Goal: Contribute content: Contribute content

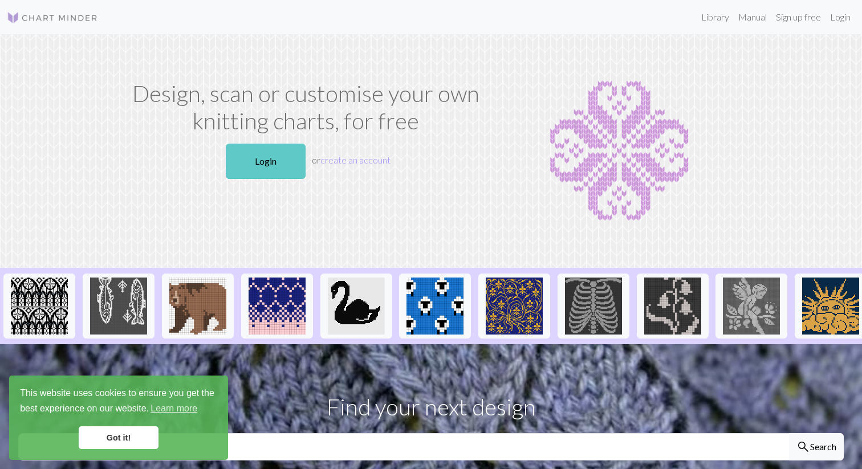
click at [246, 166] on link "Login" at bounding box center [266, 161] width 80 height 35
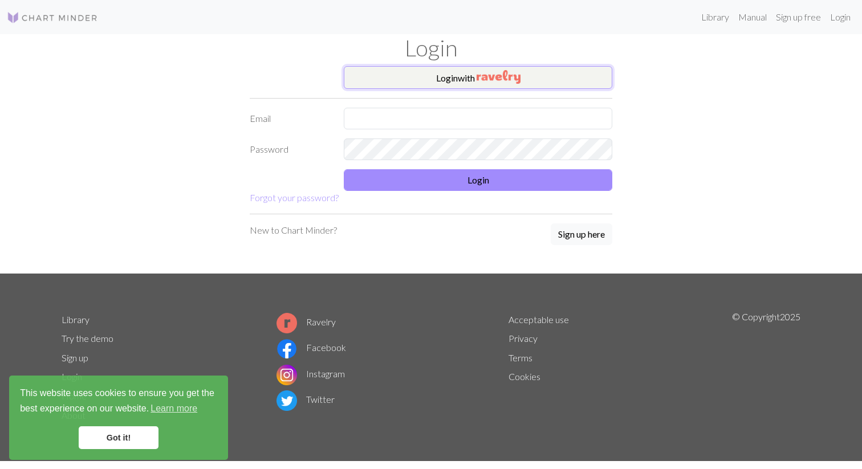
click at [421, 78] on button "Login with" at bounding box center [478, 77] width 269 height 23
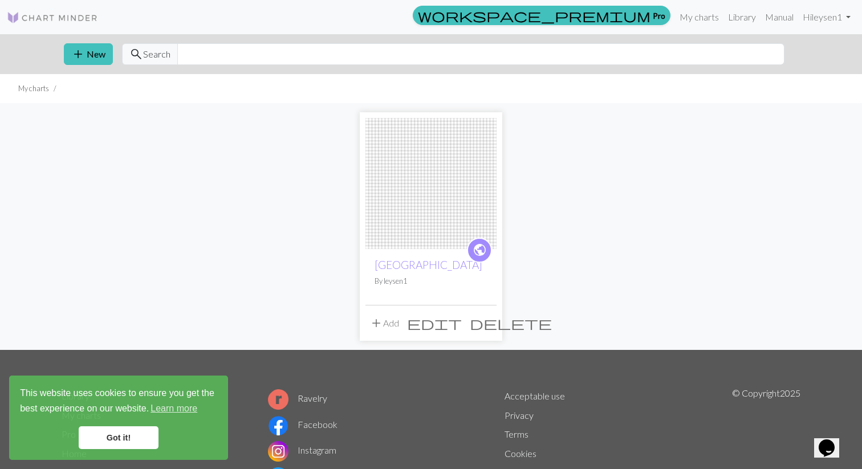
click at [26, 17] on img at bounding box center [52, 18] width 91 height 14
click at [426, 214] on img at bounding box center [430, 183] width 131 height 131
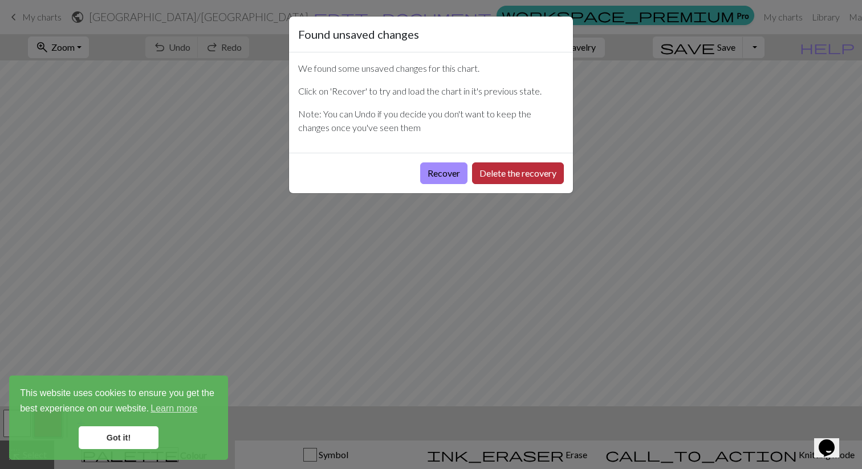
click at [515, 169] on button "Delete the recovery" at bounding box center [518, 174] width 92 height 22
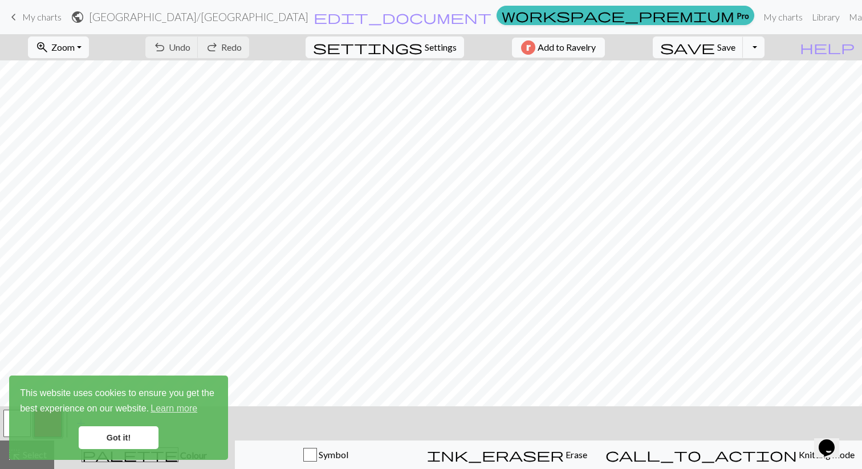
click at [113, 430] on link "Got it!" at bounding box center [119, 437] width 80 height 23
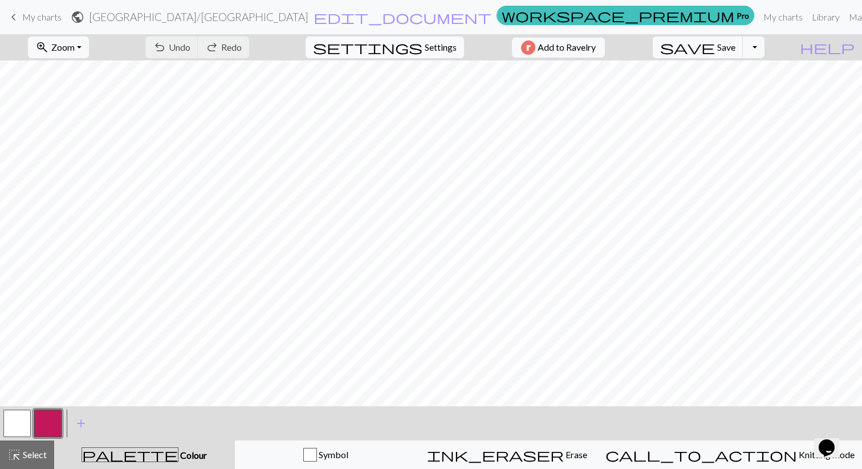
click at [444, 47] on span "Settings" at bounding box center [441, 47] width 32 height 14
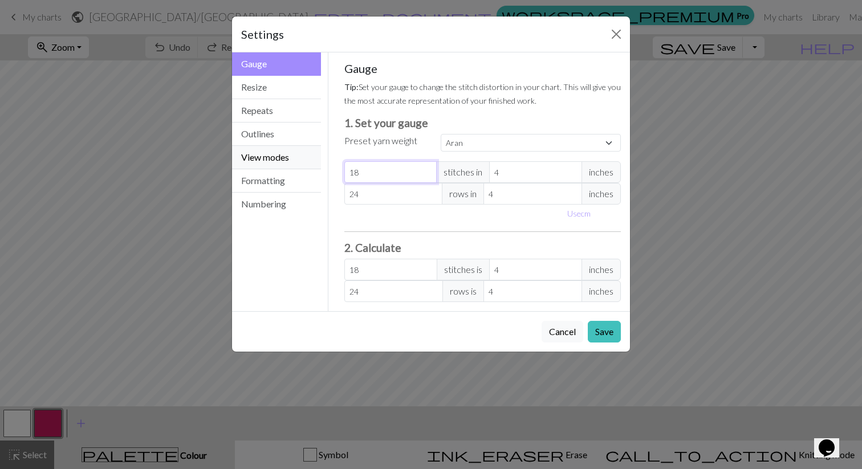
drag, startPoint x: 385, startPoint y: 169, endPoint x: 318, endPoint y: 169, distance: 67.3
click at [318, 169] on div "Gauge Gauge Resize Repeats Outlines View modes Formatting Numbering Gauge Resiz…" at bounding box center [431, 181] width 412 height 259
select select "custom"
type input "2"
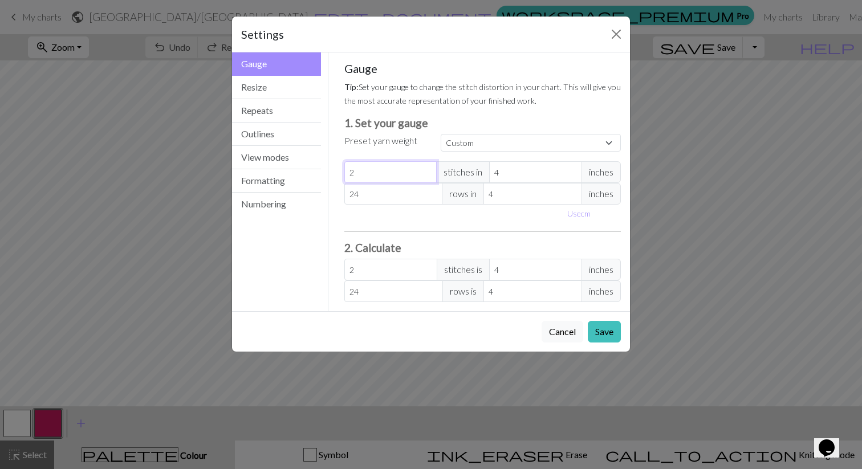
type input "20"
click at [596, 332] on button "Save" at bounding box center [604, 332] width 33 height 22
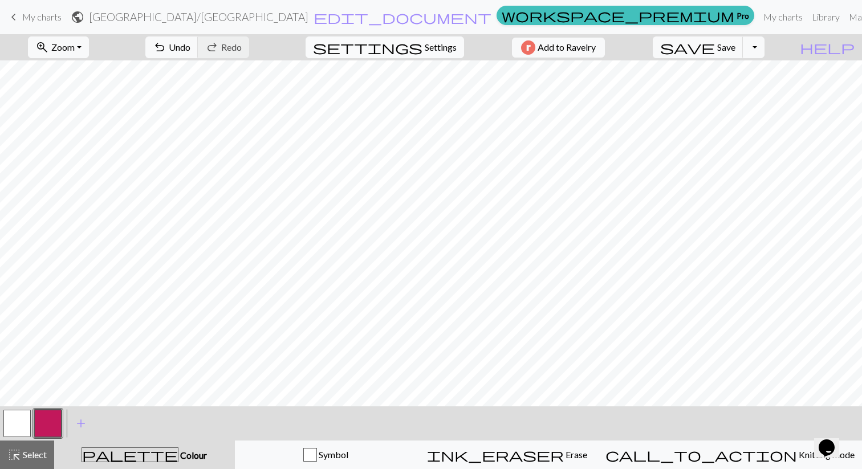
click at [439, 55] on button "settings Settings" at bounding box center [385, 47] width 159 height 22
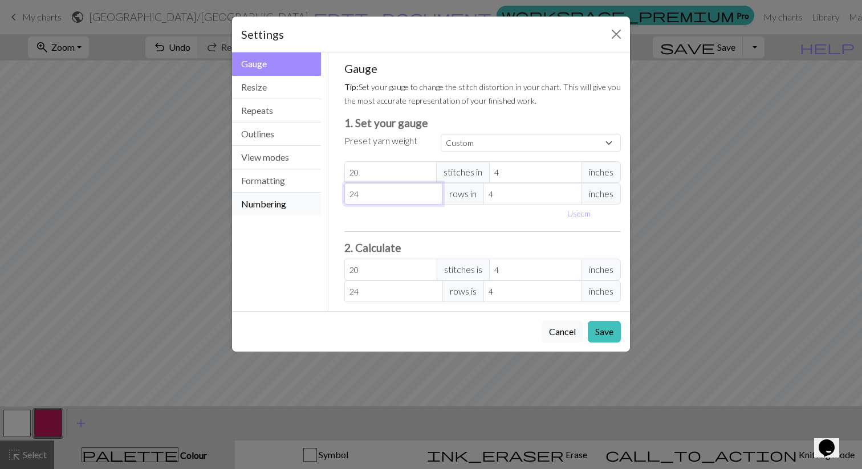
drag, startPoint x: 399, startPoint y: 196, endPoint x: 267, endPoint y: 196, distance: 131.7
click at [267, 196] on div "Gauge Gauge Resize Repeats Outlines View modes Formatting Numbering Gauge Resiz…" at bounding box center [431, 181] width 412 height 259
type input "2"
type input "20"
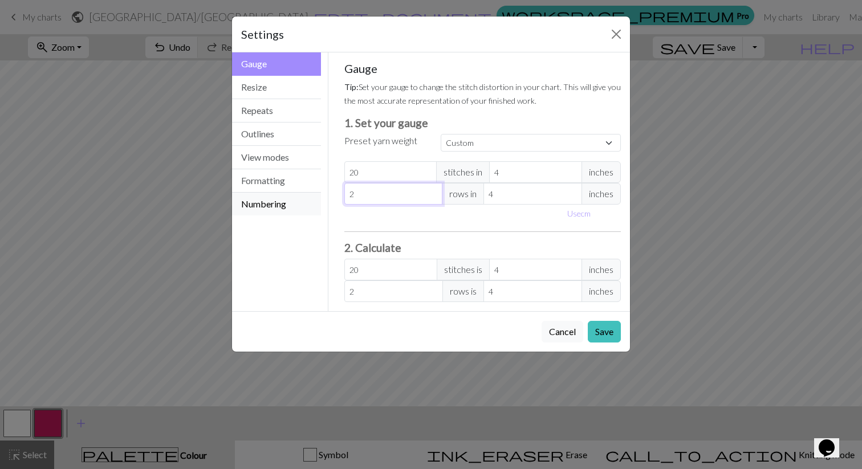
type input "20"
click at [604, 328] on button "Save" at bounding box center [604, 332] width 33 height 22
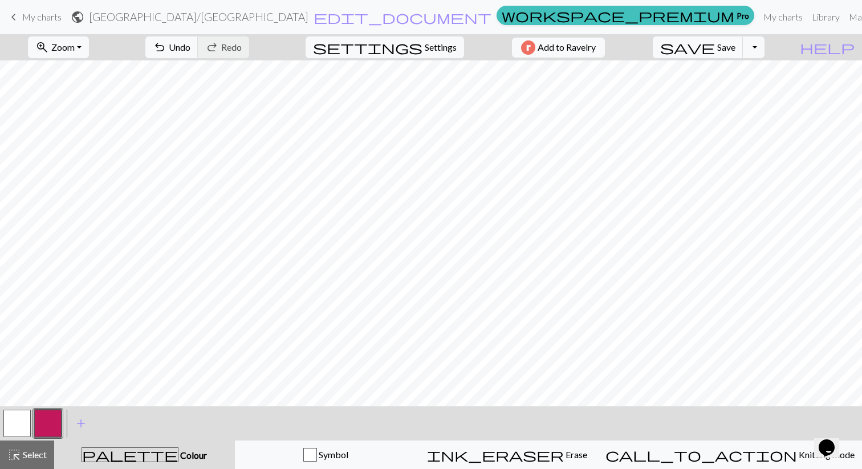
click at [50, 425] on button "button" at bounding box center [47, 423] width 27 height 27
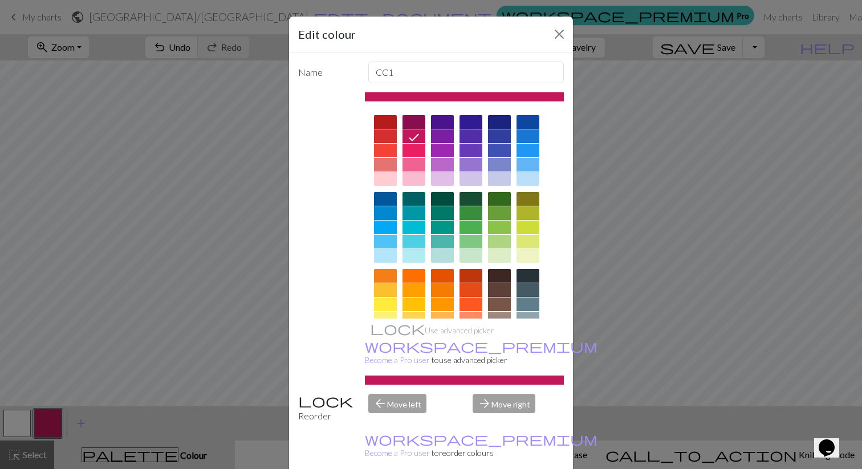
click at [499, 198] on div at bounding box center [499, 199] width 23 height 14
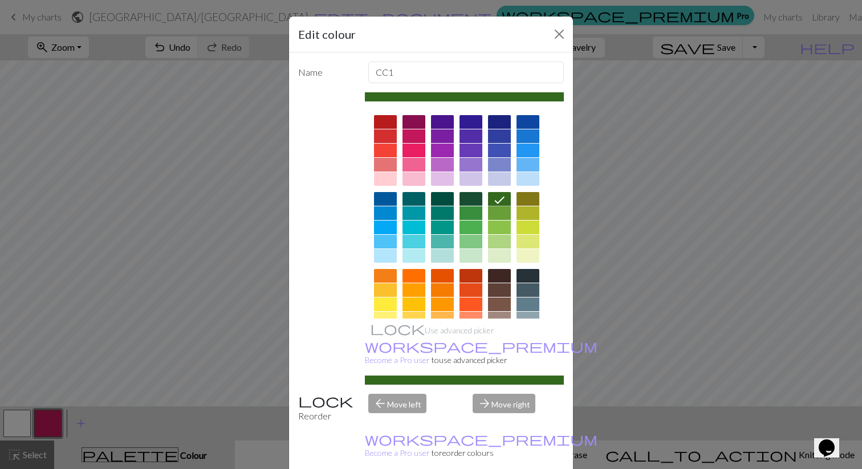
click at [77, 428] on div "Edit colour Name CC1 Use advanced picker workspace_premium Become a Pro user to…" at bounding box center [431, 234] width 862 height 469
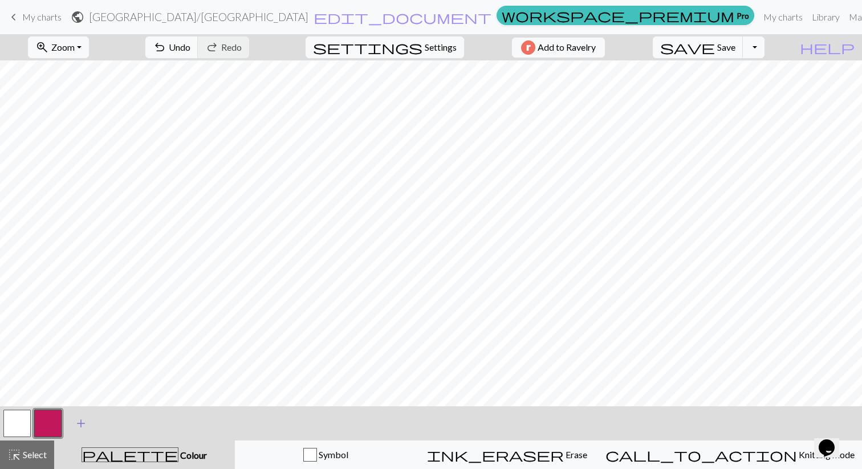
click at [80, 425] on span "add" at bounding box center [81, 424] width 14 height 16
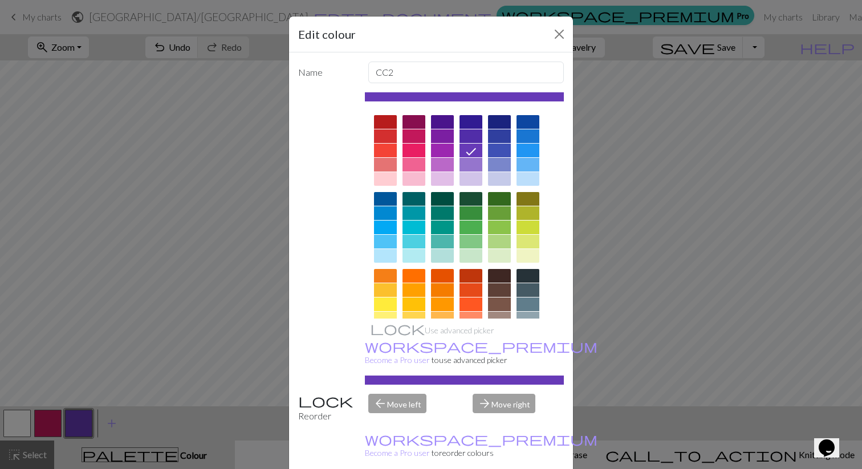
click at [501, 206] on div at bounding box center [499, 213] width 23 height 14
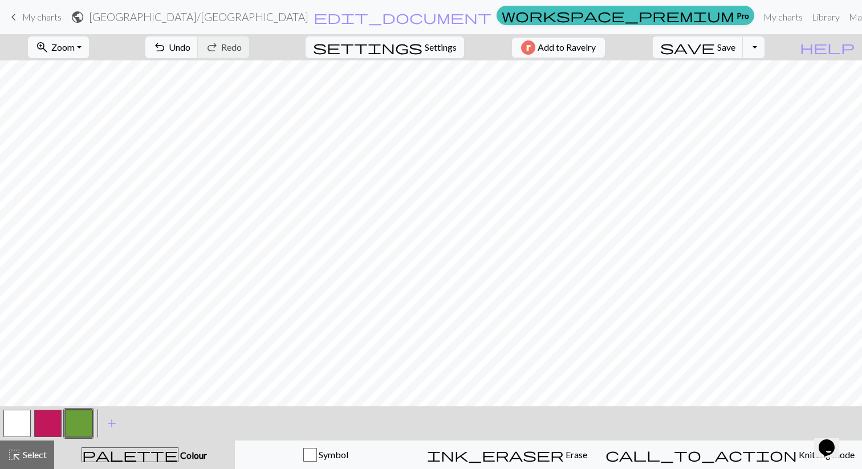
click at [46, 421] on button "button" at bounding box center [47, 423] width 27 height 27
click at [43, 426] on button "button" at bounding box center [47, 423] width 27 height 27
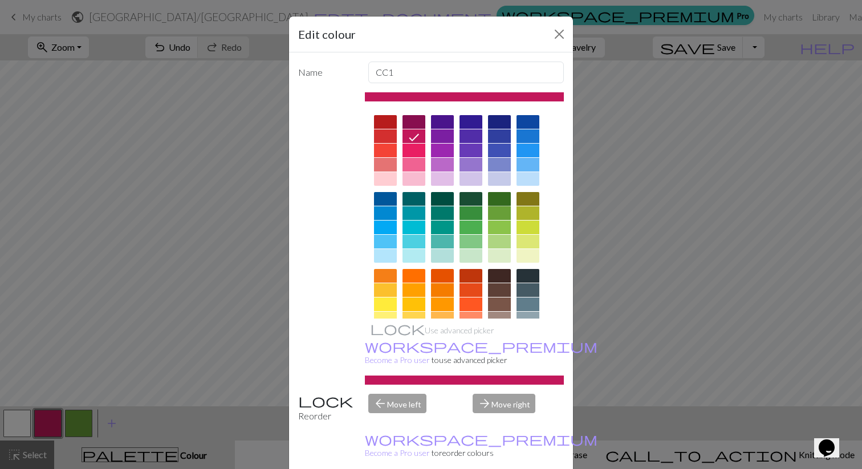
click at [501, 198] on div at bounding box center [499, 199] width 23 height 14
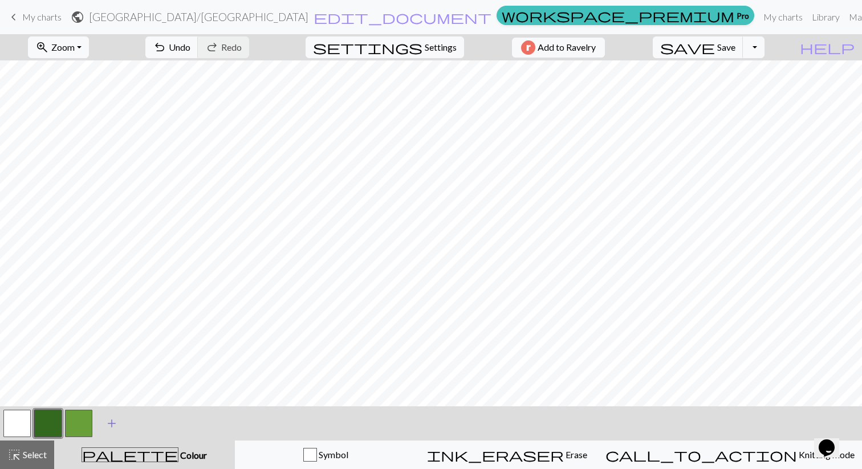
click at [109, 421] on span "add" at bounding box center [112, 424] width 14 height 16
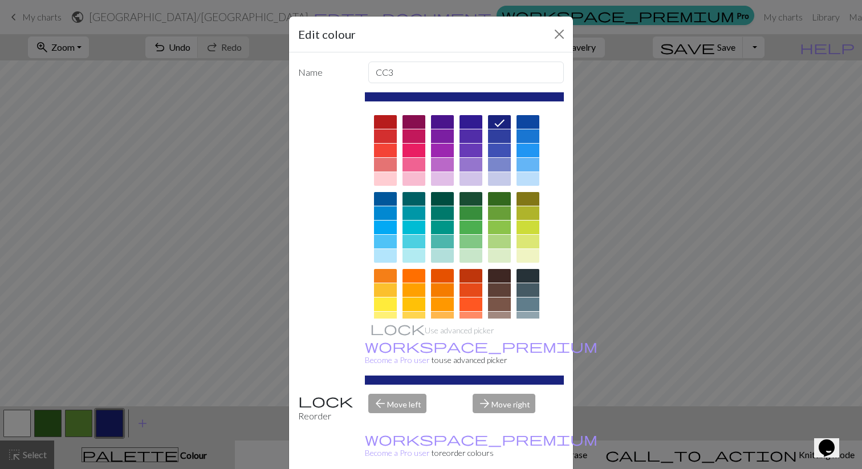
click at [387, 123] on div at bounding box center [385, 122] width 23 height 14
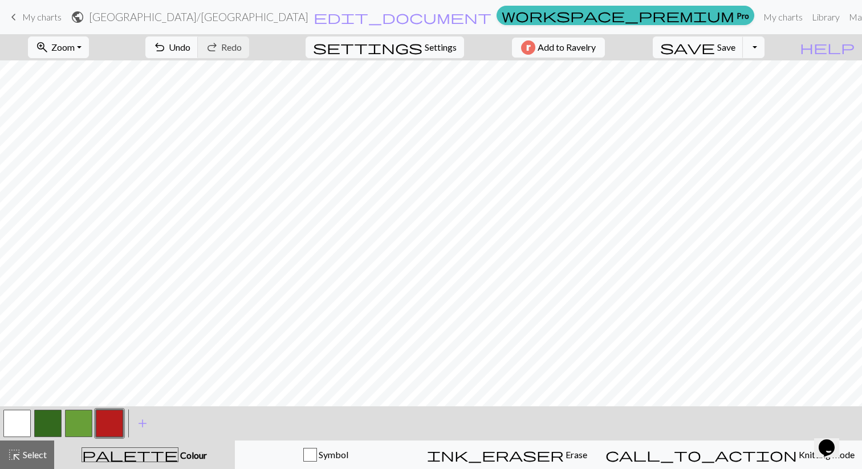
click at [16, 422] on button "button" at bounding box center [16, 423] width 27 height 27
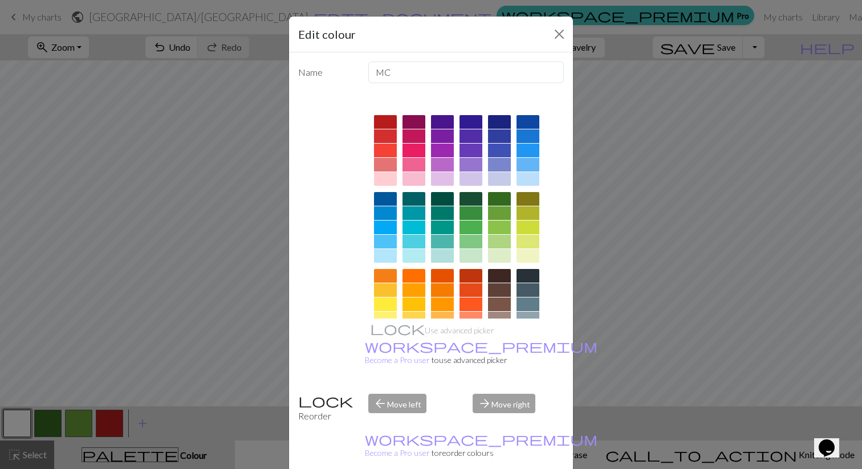
scroll to position [111, 0]
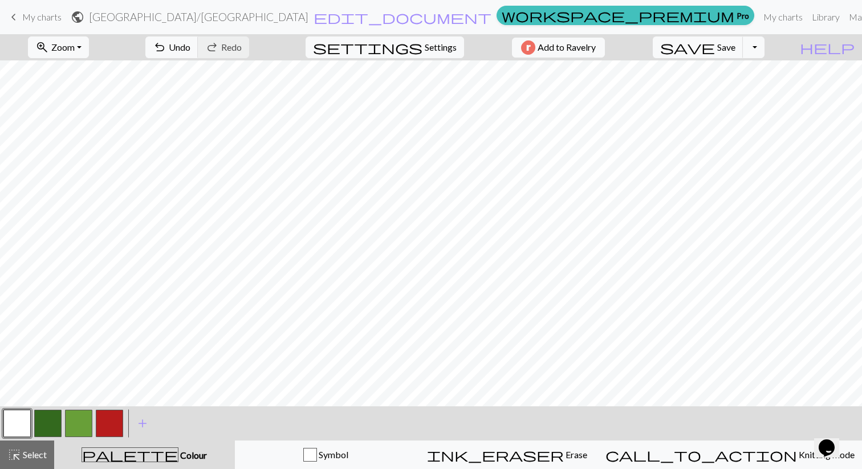
click at [36, 419] on button "button" at bounding box center [47, 423] width 27 height 27
click at [18, 426] on button "button" at bounding box center [16, 423] width 27 height 27
click at [16, 432] on button "button" at bounding box center [16, 423] width 27 height 27
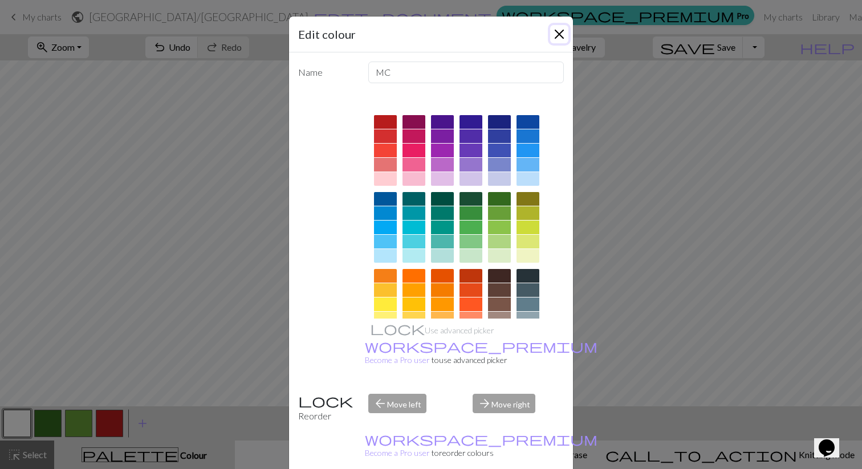
click at [559, 38] on button "Close" at bounding box center [559, 34] width 18 height 18
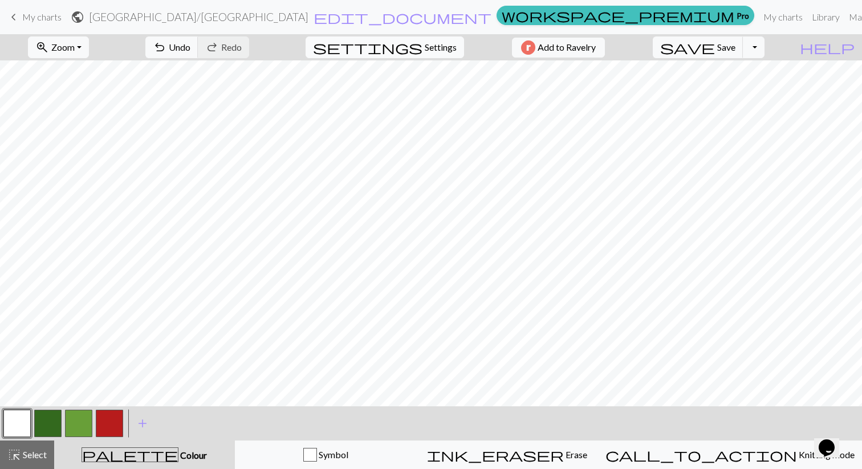
click at [425, 48] on span "Settings" at bounding box center [441, 47] width 32 height 14
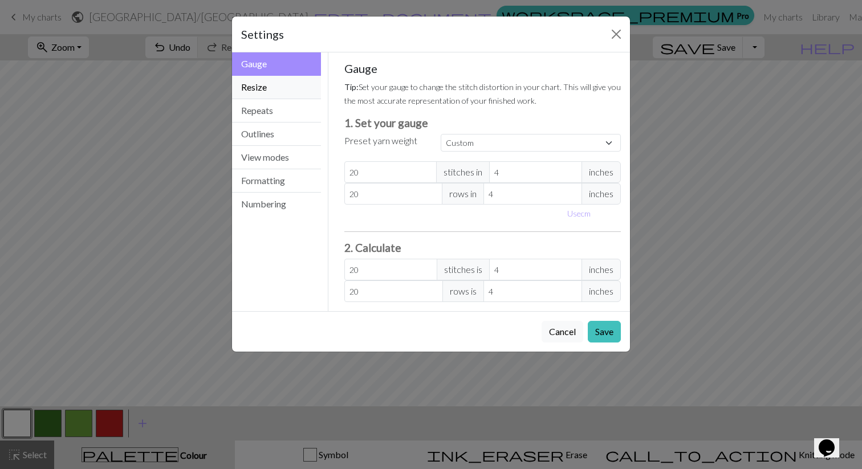
click at [265, 90] on button "Resize" at bounding box center [276, 87] width 89 height 23
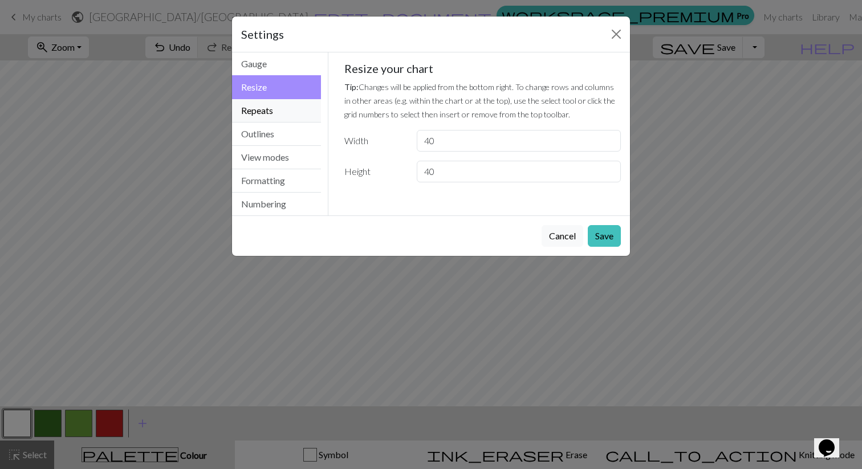
click at [264, 108] on button "Repeats" at bounding box center [276, 110] width 89 height 23
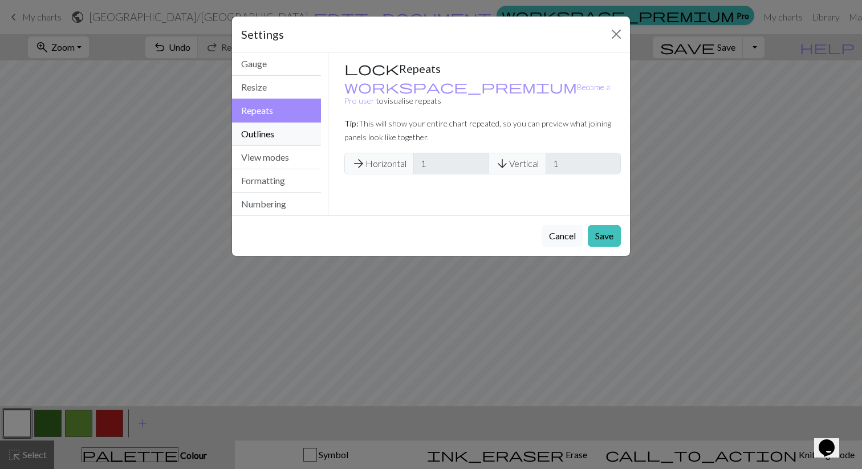
click at [264, 138] on button "Outlines" at bounding box center [276, 134] width 89 height 23
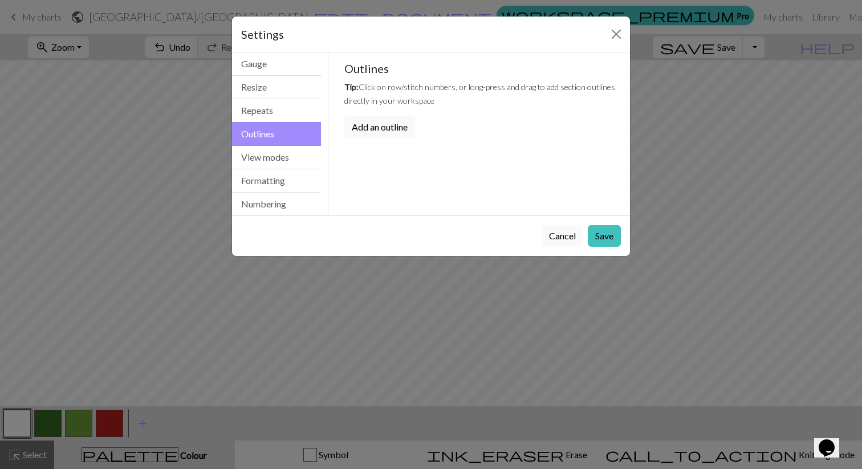
click at [562, 237] on button "Cancel" at bounding box center [563, 236] width 42 height 22
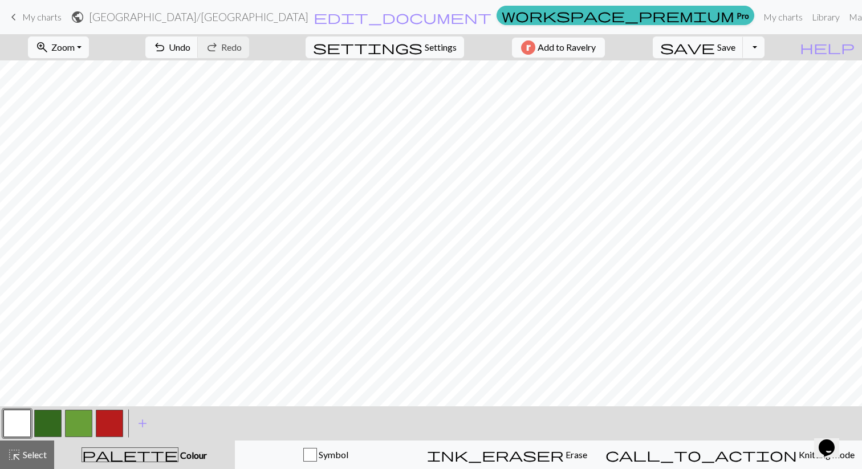
click at [82, 431] on button "button" at bounding box center [78, 423] width 27 height 27
click at [23, 454] on span "Select" at bounding box center [34, 454] width 26 height 11
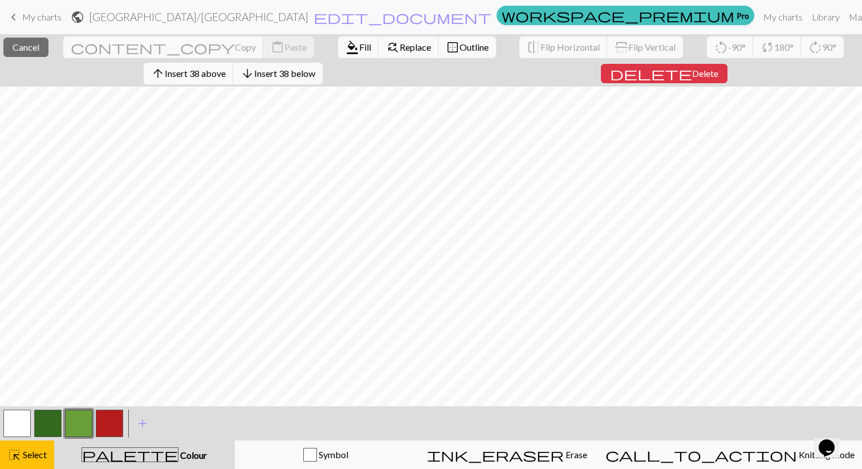
click at [75, 425] on button "button" at bounding box center [78, 423] width 27 height 27
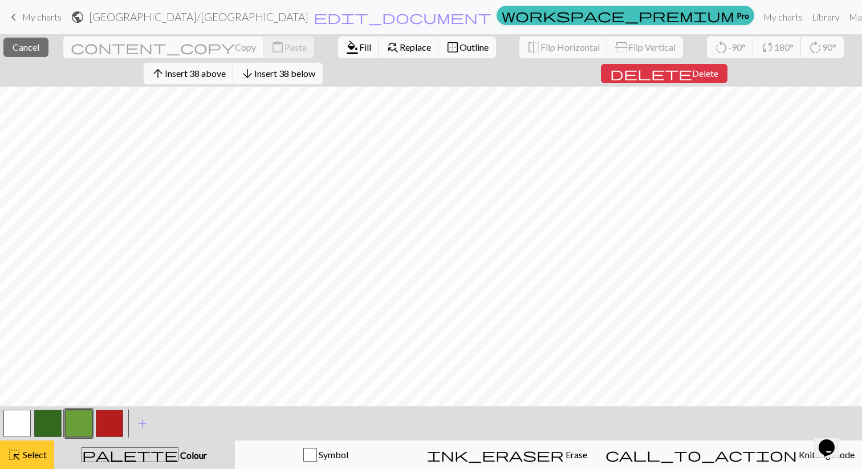
click at [35, 450] on span "Select" at bounding box center [34, 454] width 26 height 11
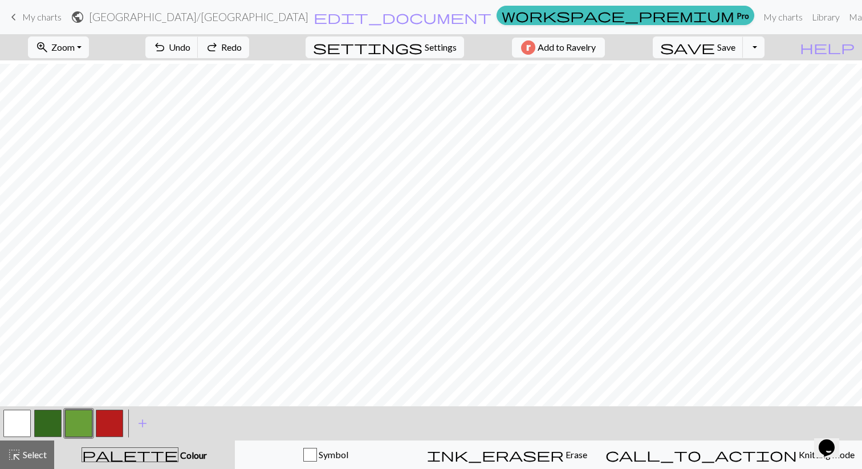
scroll to position [3, 0]
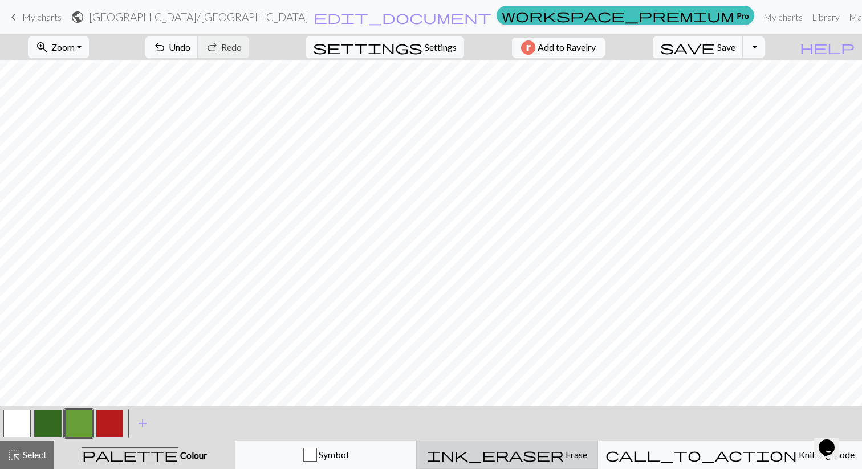
click at [532, 453] on div "ink_eraser Erase Erase" at bounding box center [507, 455] width 167 height 14
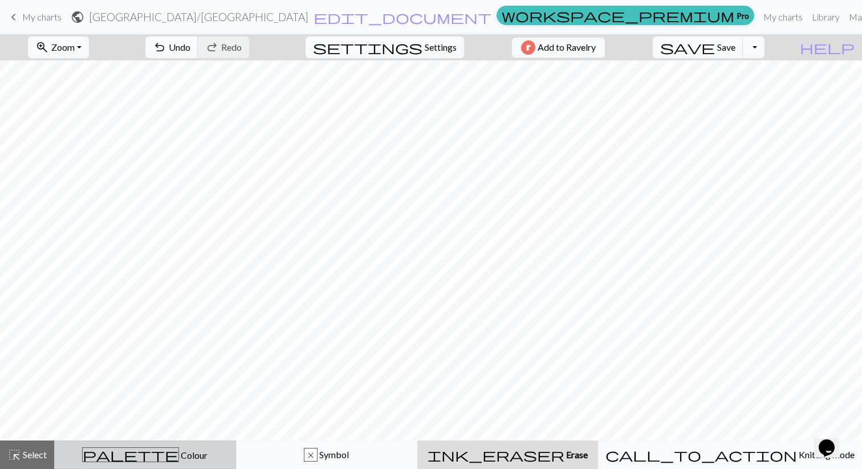
click at [196, 458] on div "palette Colour Colour" at bounding box center [145, 455] width 167 height 15
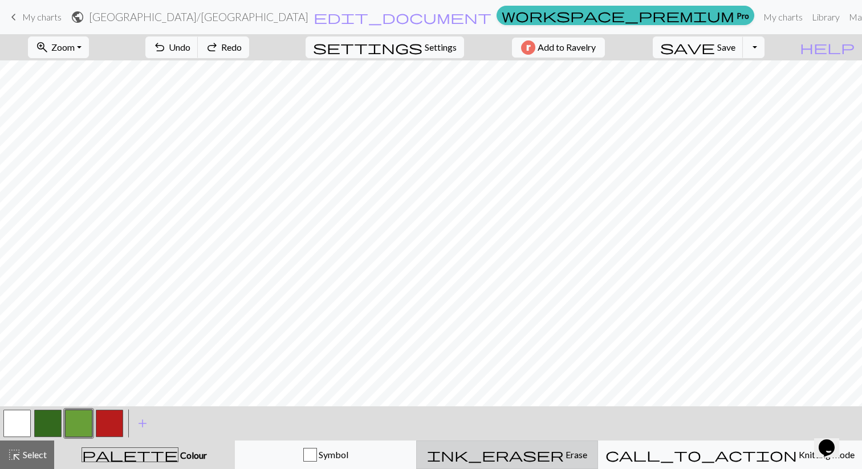
click at [564, 453] on span "Erase" at bounding box center [575, 454] width 23 height 11
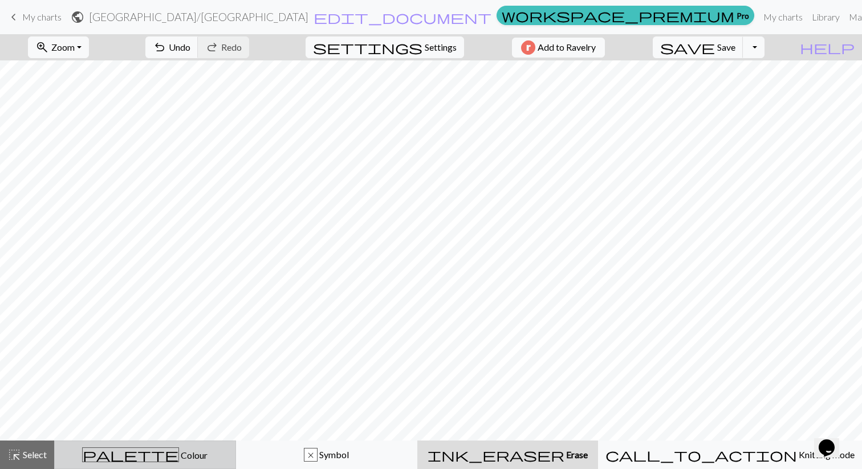
click at [131, 448] on div "palette Colour Colour" at bounding box center [145, 455] width 167 height 15
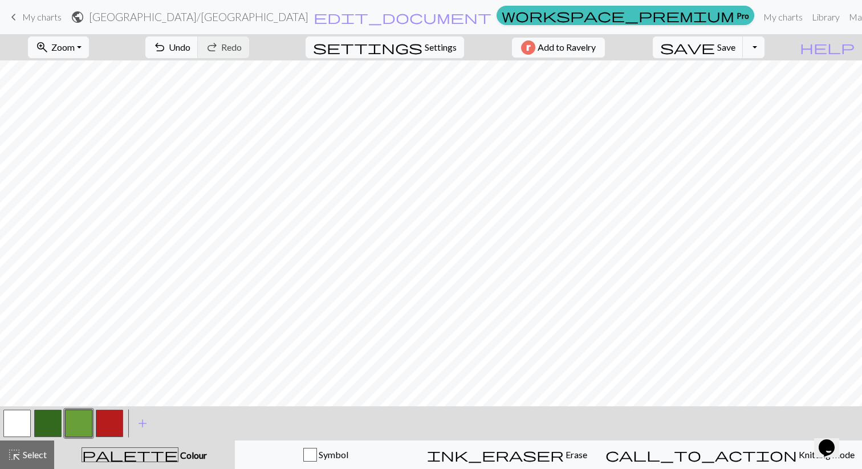
click at [506, 440] on div "< > add Add a colour" at bounding box center [431, 424] width 862 height 34
click at [190, 48] on span "Undo" at bounding box center [180, 47] width 22 height 11
click at [198, 55] on button "undo Undo Undo" at bounding box center [171, 47] width 53 height 22
click at [190, 52] on span "Undo" at bounding box center [180, 47] width 22 height 11
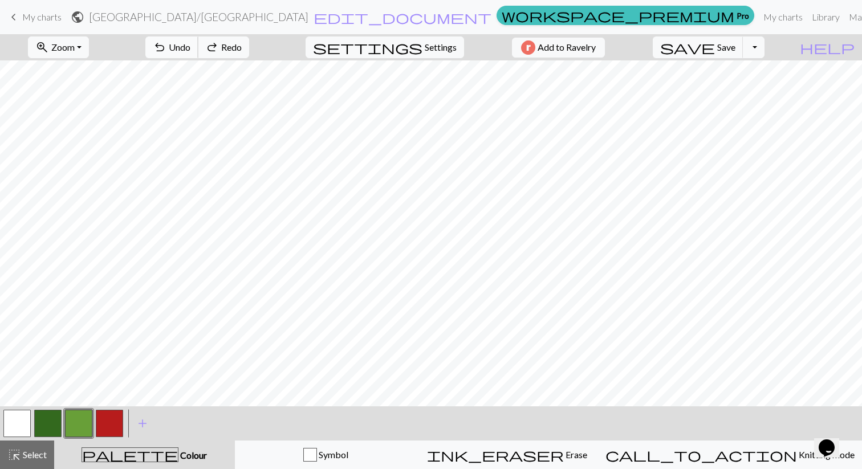
click at [190, 52] on span "Undo" at bounding box center [180, 47] width 22 height 11
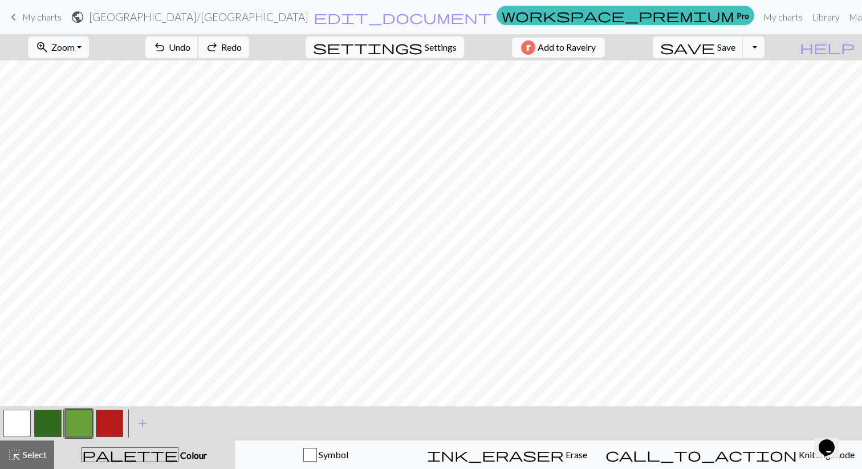
click at [190, 52] on span "Undo" at bounding box center [180, 47] width 22 height 11
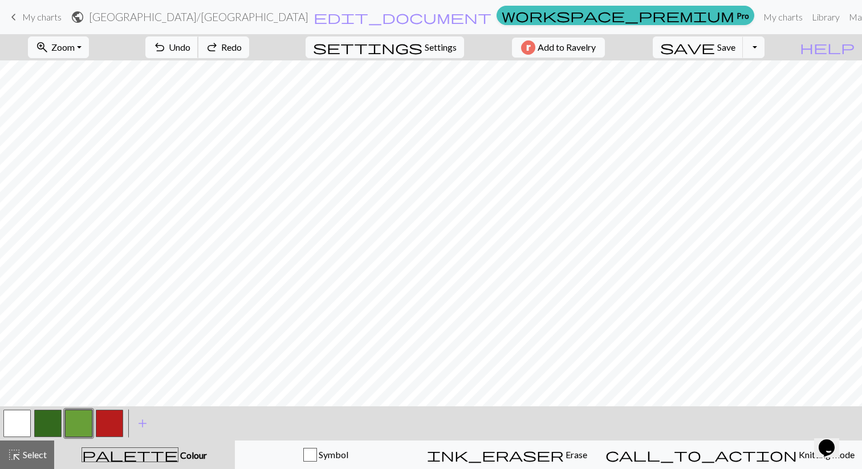
click at [190, 52] on span "Undo" at bounding box center [180, 47] width 22 height 11
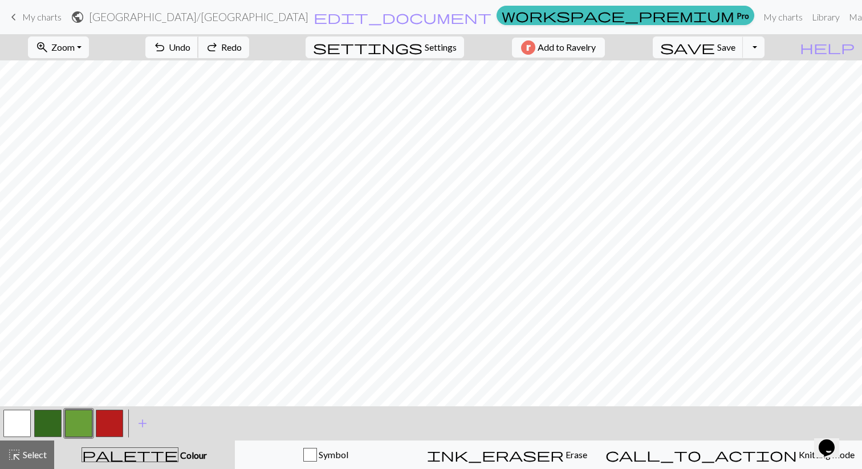
click at [190, 52] on span "Undo" at bounding box center [180, 47] width 22 height 11
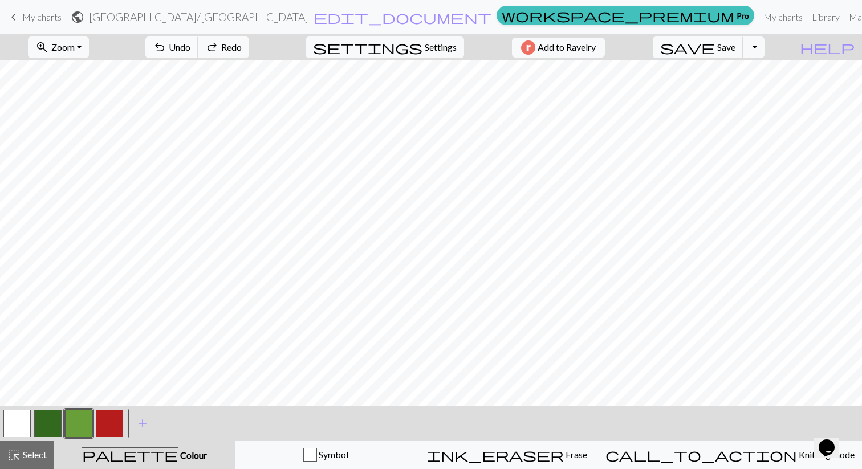
click at [190, 52] on span "Undo" at bounding box center [180, 47] width 22 height 11
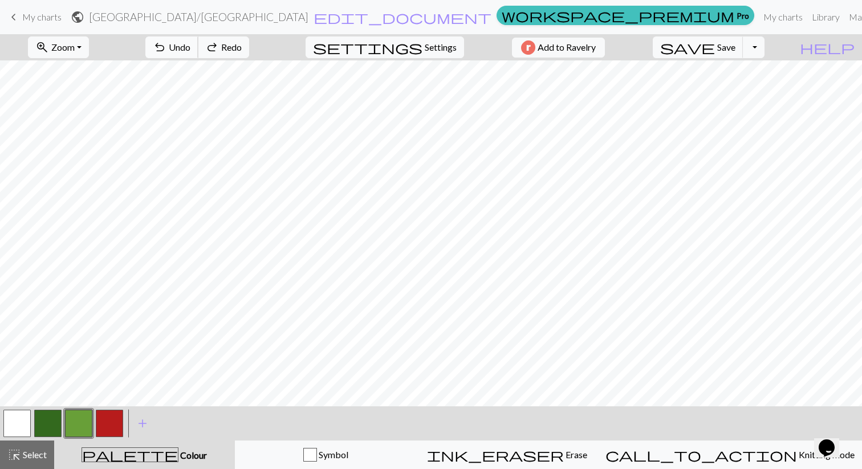
click at [190, 52] on span "Undo" at bounding box center [180, 47] width 22 height 11
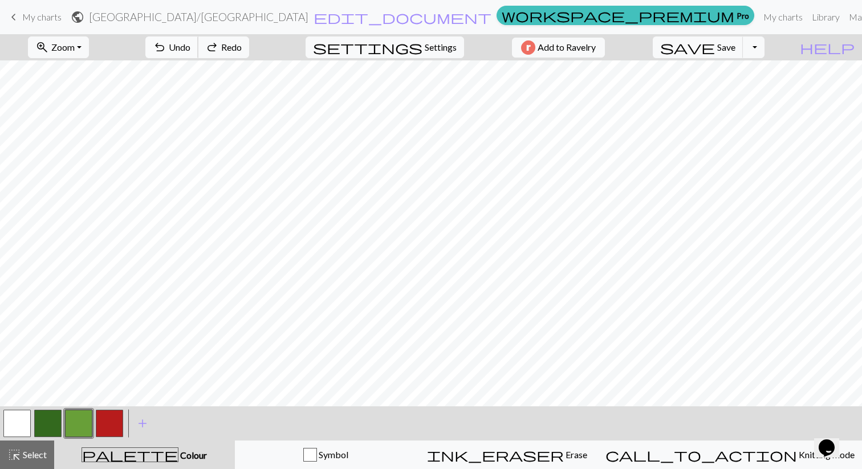
click at [190, 52] on span "Undo" at bounding box center [180, 47] width 22 height 11
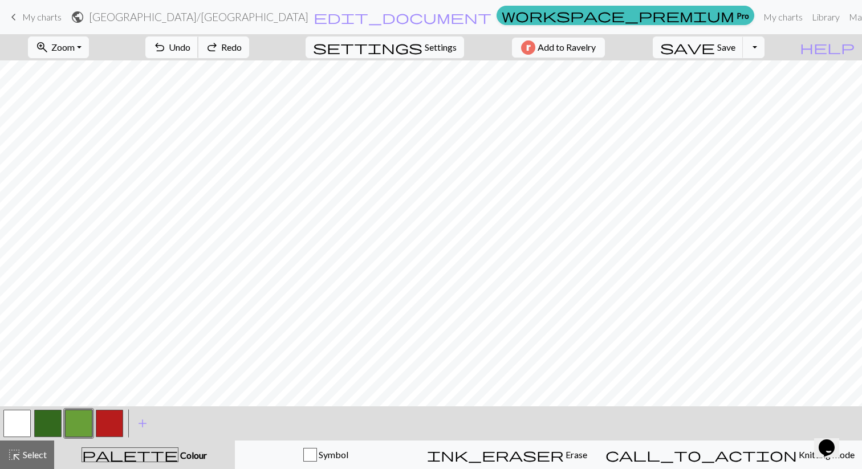
click at [190, 52] on span "Undo" at bounding box center [180, 47] width 22 height 11
click at [48, 411] on button "button" at bounding box center [47, 423] width 27 height 27
click at [78, 420] on button "button" at bounding box center [78, 423] width 27 height 27
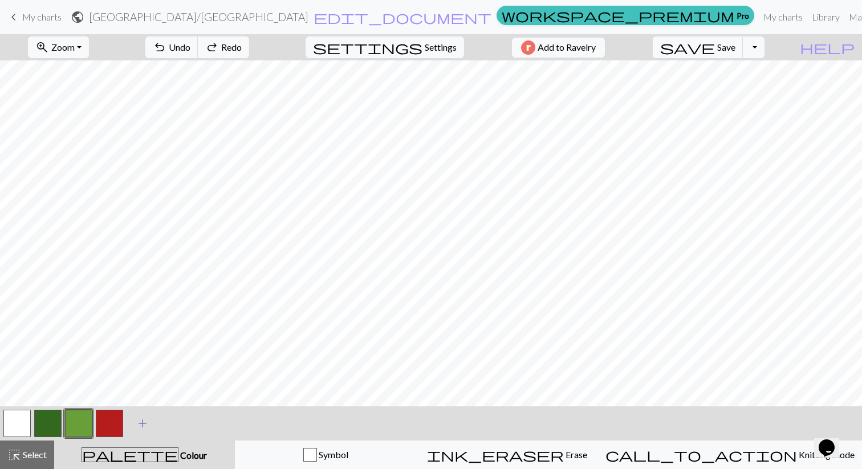
click at [137, 427] on span "add" at bounding box center [143, 424] width 14 height 16
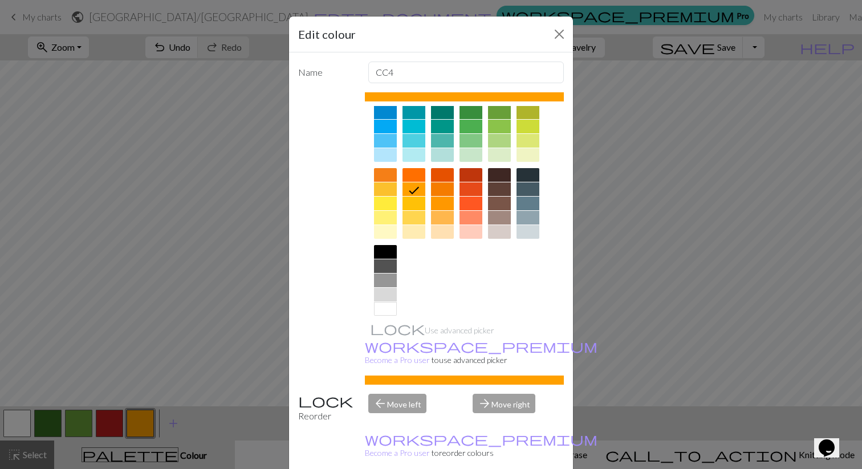
scroll to position [98, 0]
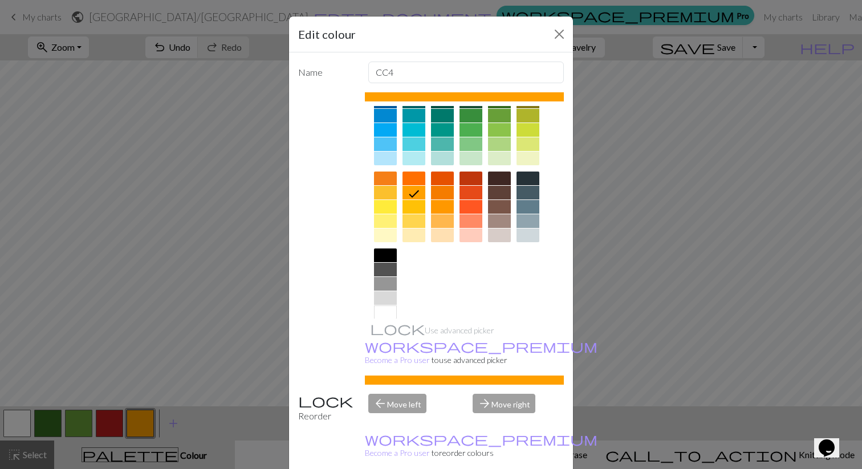
click at [388, 279] on div at bounding box center [385, 284] width 23 height 14
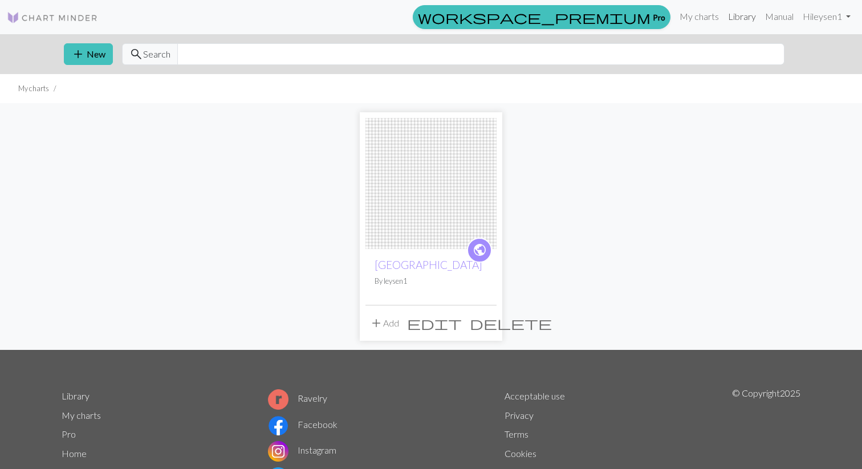
click at [734, 19] on link "Library" at bounding box center [742, 16] width 37 height 23
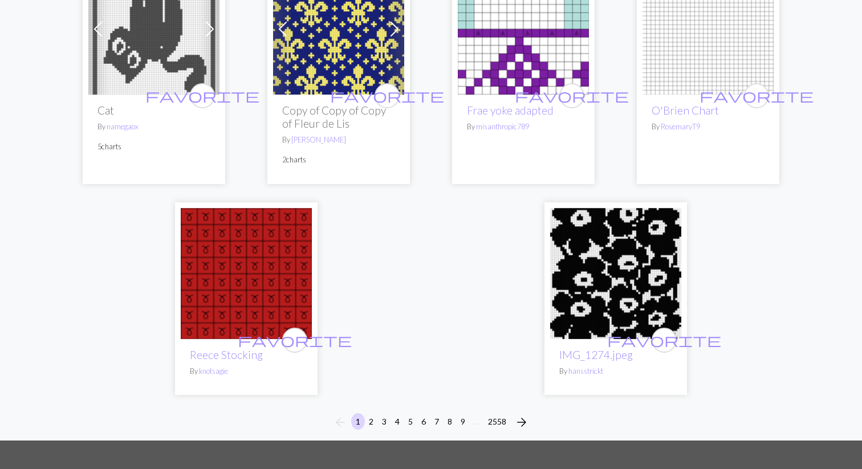
scroll to position [2805, 0]
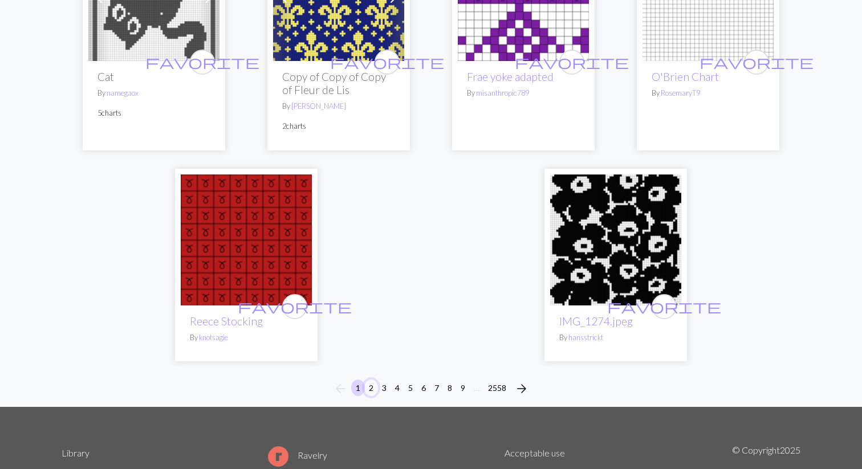
click at [372, 388] on button "2" at bounding box center [371, 388] width 14 height 17
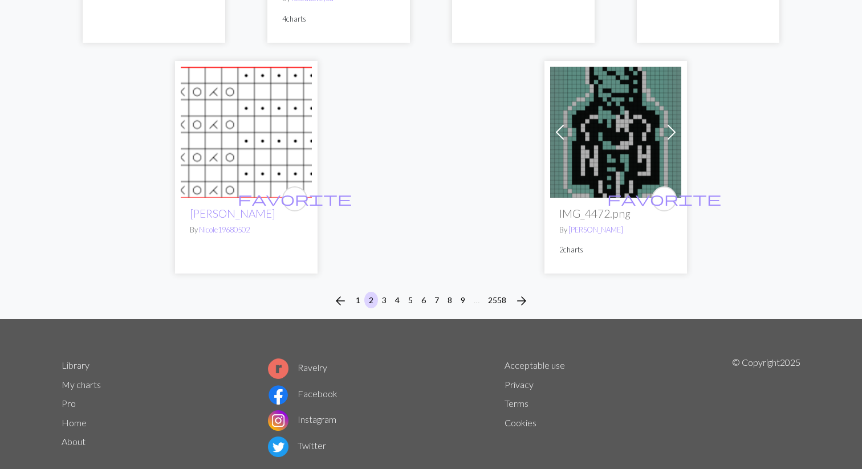
scroll to position [2967, 0]
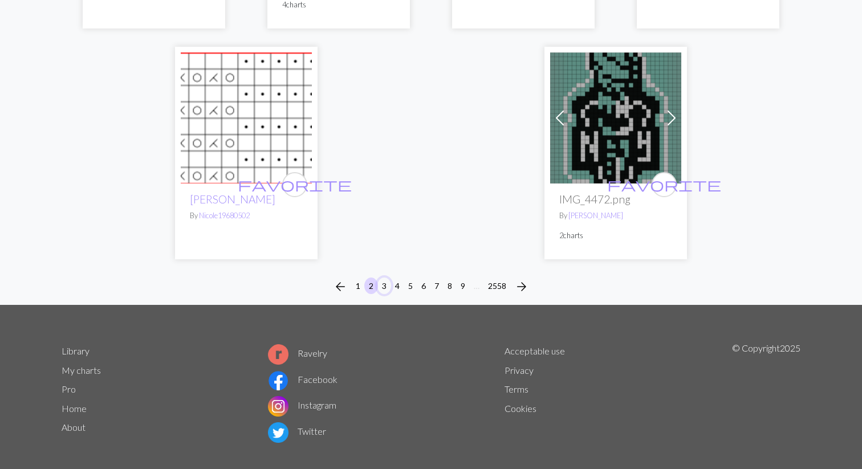
click at [383, 278] on button "3" at bounding box center [384, 286] width 14 height 17
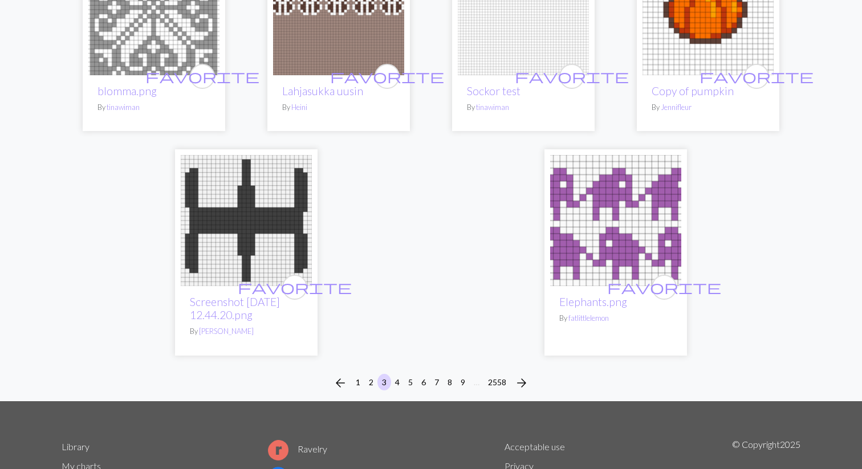
scroll to position [2828, 0]
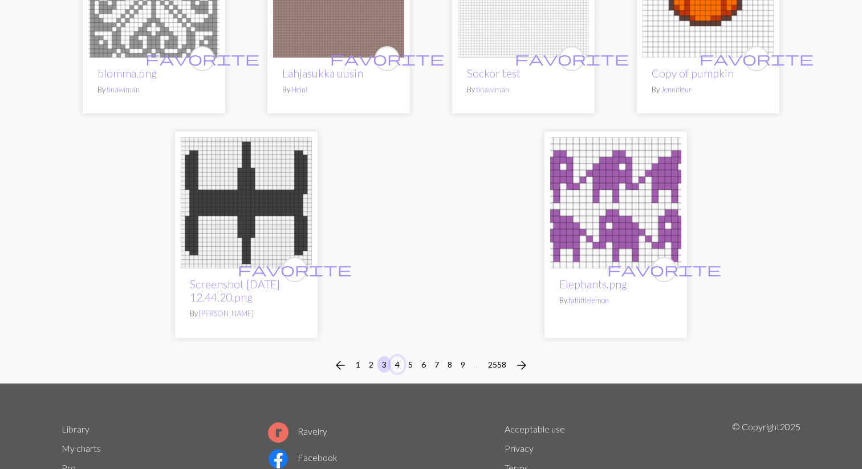
click at [400, 356] on button "4" at bounding box center [398, 364] width 14 height 17
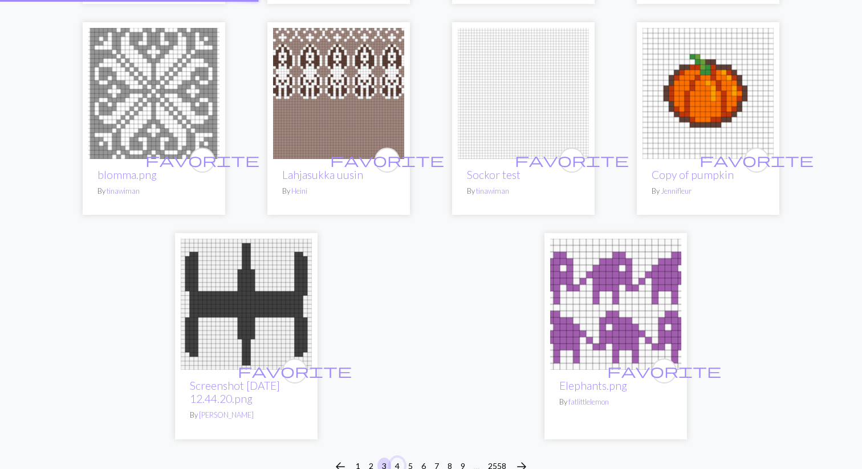
scroll to position [2712, 0]
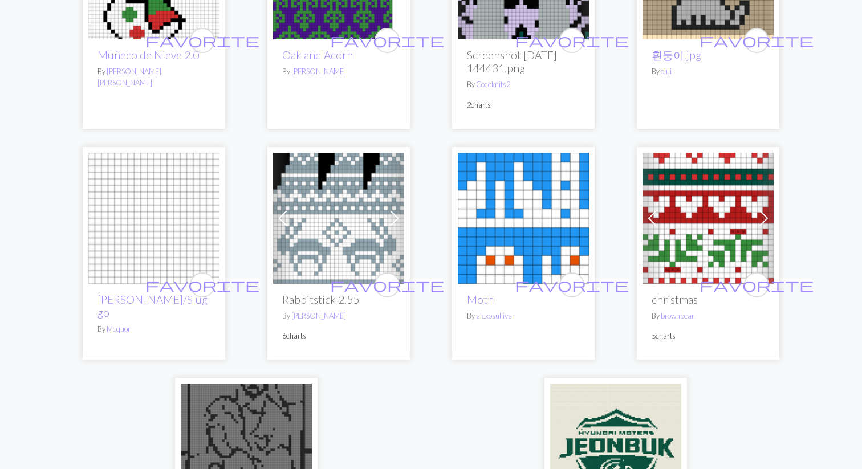
scroll to position [2867, 0]
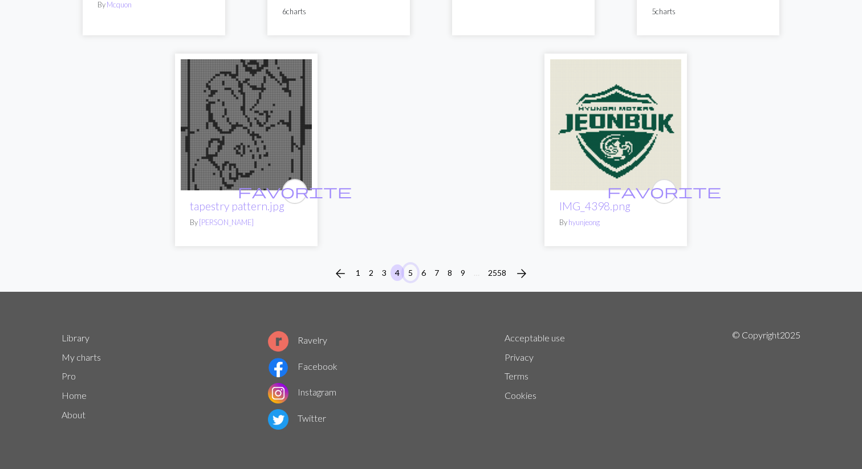
click at [413, 277] on button "5" at bounding box center [411, 273] width 14 height 17
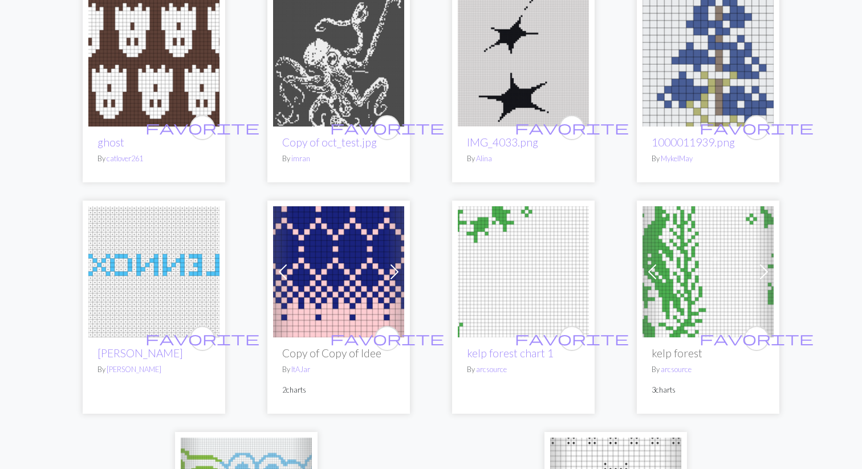
scroll to position [2528, 0]
